Goal: Obtain resource: Download file/media

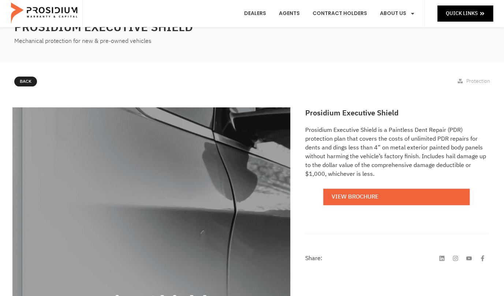
scroll to position [37, 0]
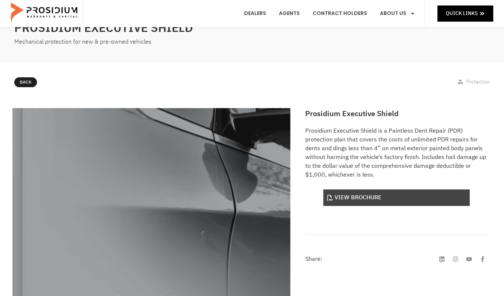
click at [390, 203] on link "View Brochure" at bounding box center [396, 197] width 147 height 16
